Goal: Complete application form

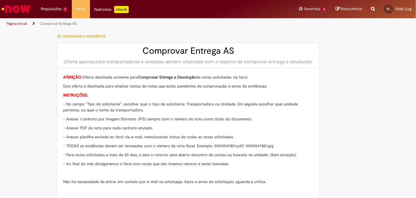
type input "**********"
type input "*********"
type input "**********"
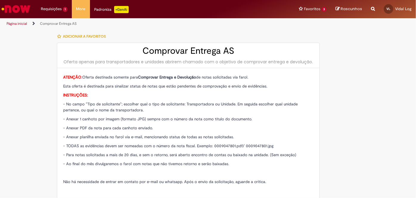
type input "**********"
drag, startPoint x: 198, startPoint y: 108, endPoint x: 234, endPoint y: 106, distance: 35.5
click at [229, 108] on p "- No campo "Tipo de solicitante"; escolher qual o tipo de solicitante: Transpor…" at bounding box center [188, 107] width 250 height 12
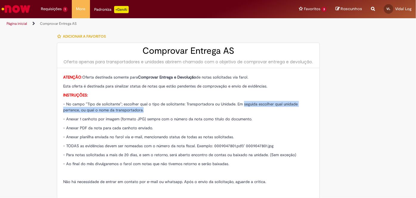
drag, startPoint x: 240, startPoint y: 104, endPoint x: 278, endPoint y: 107, distance: 38.2
click at [278, 107] on p "- No campo "Tipo de solicitante"; escolher qual o tipo de solicitante: Transpor…" at bounding box center [188, 107] width 250 height 12
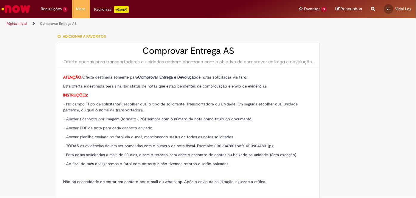
click at [97, 119] on span "- Anexar 1 canhoto por imagem (formato JPG) sempre com o número da nota como tí…" at bounding box center [157, 118] width 189 height 5
drag, startPoint x: 90, startPoint y: 119, endPoint x: 142, endPoint y: 119, distance: 51.9
click at [130, 119] on span "- Anexar 1 canhoto por imagem (formato JPG) sempre com o número da nota como tí…" at bounding box center [157, 118] width 189 height 5
drag, startPoint x: 150, startPoint y: 119, endPoint x: 255, endPoint y: 119, distance: 105.5
click at [255, 119] on p "- Anexar 1 canhoto por imagem (formato JPG) sempre com o número da nota como tí…" at bounding box center [188, 119] width 250 height 6
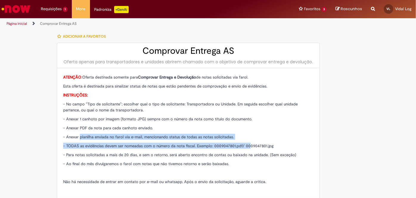
drag, startPoint x: 77, startPoint y: 138, endPoint x: 246, endPoint y: 144, distance: 169.1
click at [248, 143] on div "ATENÇÃO : Oferta destinada somente para Comprovar Entrega e Devolução de notas …" at bounding box center [188, 138] width 250 height 128
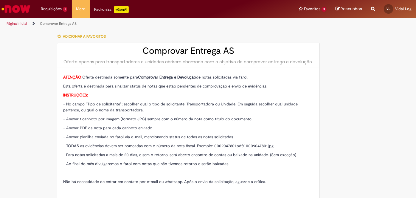
click at [150, 149] on div "ATENÇÃO : Oferta destinada somente para Comprovar Entrega e Devolução de notas …" at bounding box center [188, 138] width 250 height 128
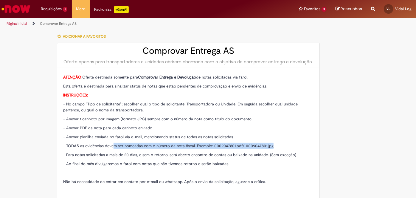
drag, startPoint x: 113, startPoint y: 145, endPoint x: 268, endPoint y: 147, distance: 155.0
click at [274, 146] on p "- TODAS as evidências devem ser nomeadas com o número da nota fiscal. Exemplo: …" at bounding box center [188, 145] width 250 height 6
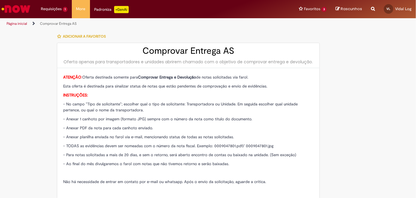
click at [161, 152] on span "- Para notas solicitadas a mais de 20 dias, e sem o retorno, será aberto encont…" at bounding box center [179, 154] width 233 height 5
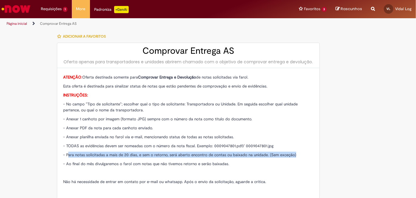
drag, startPoint x: 66, startPoint y: 153, endPoint x: 296, endPoint y: 153, distance: 229.8
click at [296, 153] on p "- Para notas solicitadas a mais de 20 dias, e sem o retorno, será aberto encont…" at bounding box center [188, 154] width 250 height 6
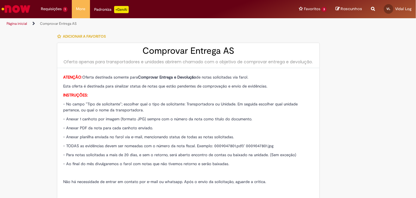
click at [77, 157] on div "ATENÇÃO : Oferta destinada somente para Comprovar Entrega e Devolução de notas …" at bounding box center [188, 138] width 250 height 128
drag, startPoint x: 72, startPoint y: 155, endPoint x: 102, endPoint y: 155, distance: 29.8
click at [102, 155] on span "- Para notas solicitadas a mais de 20 dias, e sem o retorno, será aberto encont…" at bounding box center [179, 154] width 233 height 5
drag, startPoint x: 107, startPoint y: 154, endPoint x: 134, endPoint y: 156, distance: 26.9
click at [134, 156] on span "- Para notas solicitadas a mais de 20 dias, e sem o retorno, será aberto encont…" at bounding box center [179, 154] width 233 height 5
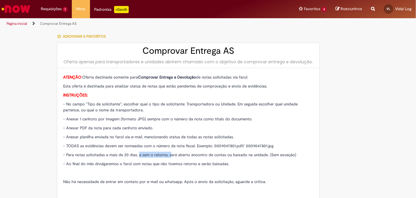
drag, startPoint x: 136, startPoint y: 155, endPoint x: 167, endPoint y: 156, distance: 31.0
click at [167, 156] on span "- Para notas solicitadas a mais de 20 dias, e sem o retorno, será aberto encont…" at bounding box center [179, 154] width 233 height 5
drag, startPoint x: 173, startPoint y: 155, endPoint x: 264, endPoint y: 155, distance: 91.2
click at [264, 155] on span "- Para notas solicitadas a mais de 20 dias, e sem o retorno, será aberto encont…" at bounding box center [179, 154] width 233 height 5
drag, startPoint x: 271, startPoint y: 153, endPoint x: 260, endPoint y: 151, distance: 11.1
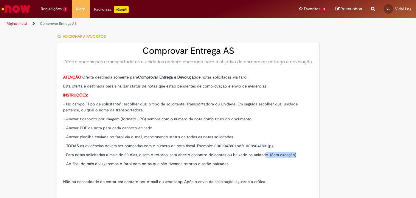
click at [260, 151] on p "- Para notas solicitadas a mais de 20 dias, e sem o retorno, será aberto encont…" at bounding box center [188, 154] width 250 height 6
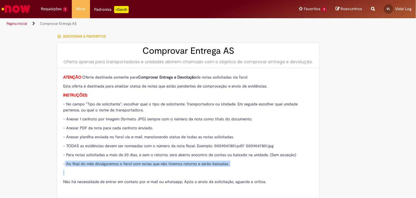
drag, startPoint x: 63, startPoint y: 161, endPoint x: 234, endPoint y: 166, distance: 170.9
click at [232, 167] on div "ATENÇÃO : Oferta destinada somente para Comprovar Entrega e Devolução de notas …" at bounding box center [188, 138] width 250 height 128
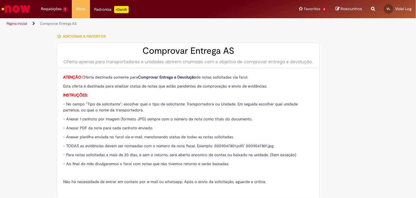
type input "**********"
type input "*********"
type input "**********"
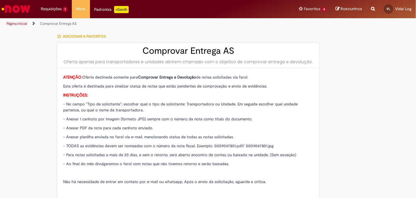
type input "**********"
drag, startPoint x: 146, startPoint y: 76, endPoint x: 170, endPoint y: 76, distance: 23.8
click at [170, 76] on strong "Comprovar Entrega e Devolução" at bounding box center [167, 77] width 58 height 5
drag, startPoint x: 173, startPoint y: 76, endPoint x: 248, endPoint y: 77, distance: 75.1
click at [246, 77] on span "ATENÇÃO : Oferta destinada somente para Comprovar Entrega e Devolução de notas …" at bounding box center [155, 77] width 185 height 5
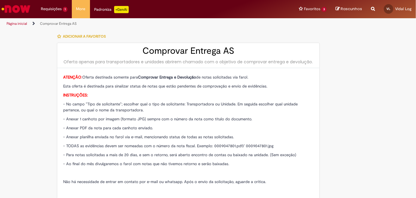
click at [257, 76] on p "ATENÇÃO : Oferta destinada somente para Comprovar Entrega e Devolução de notas …" at bounding box center [188, 77] width 250 height 6
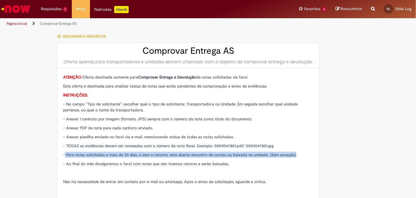
drag, startPoint x: 63, startPoint y: 155, endPoint x: 294, endPoint y: 153, distance: 230.4
click at [294, 153] on p "- Para notas solicitadas a mais de 20 dias, e sem o retorno, será aberto encont…" at bounding box center [188, 154] width 250 height 6
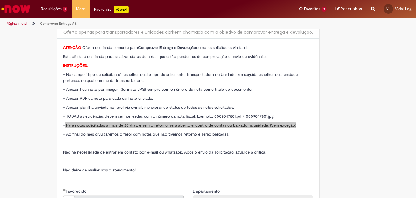
scroll to position [54, 0]
